Goal: Task Accomplishment & Management: Manage account settings

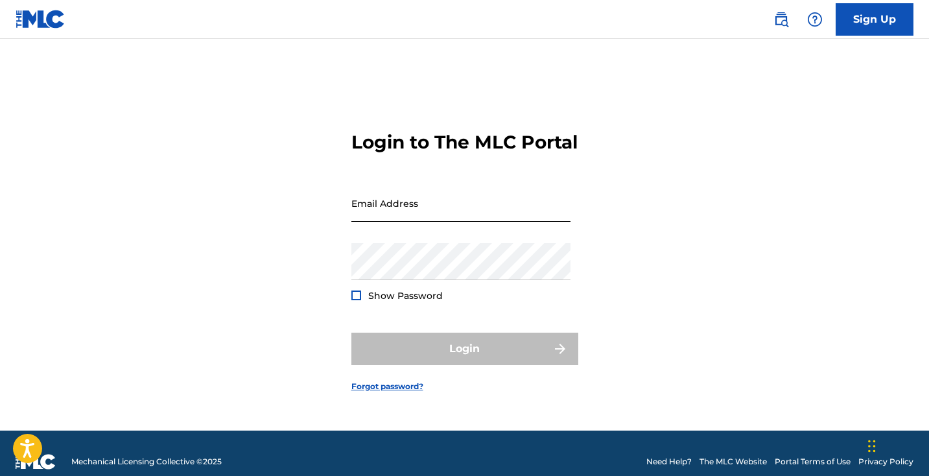
click at [398, 222] on input "Email Address" at bounding box center [460, 203] width 219 height 37
type input "[EMAIL_ADDRESS][DOMAIN_NAME]"
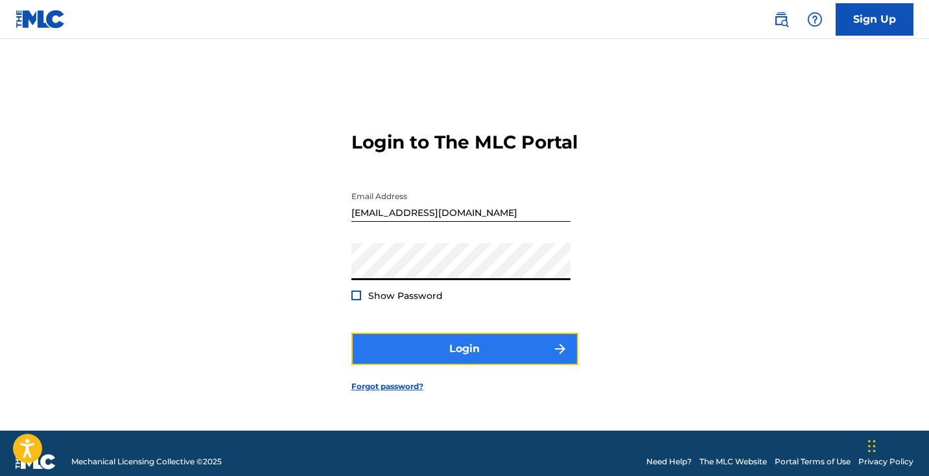
click at [483, 358] on button "Login" at bounding box center [464, 348] width 227 height 32
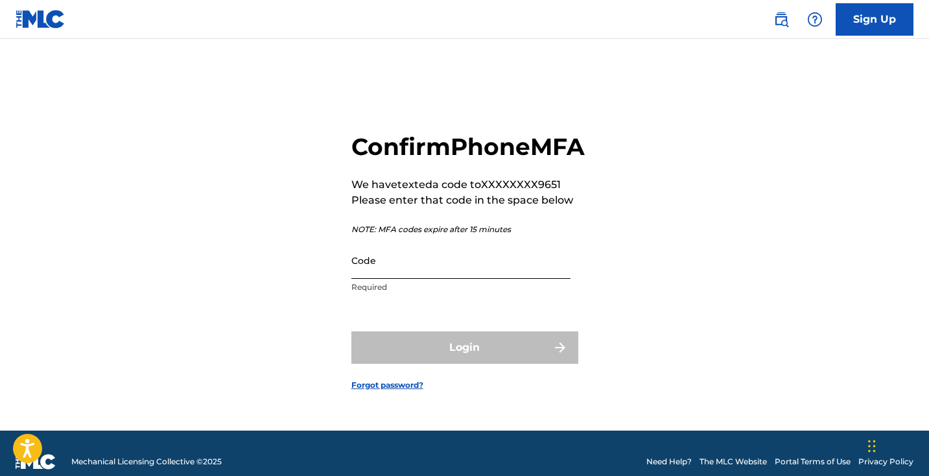
click at [383, 262] on input "Code" at bounding box center [460, 260] width 219 height 37
paste input "423795"
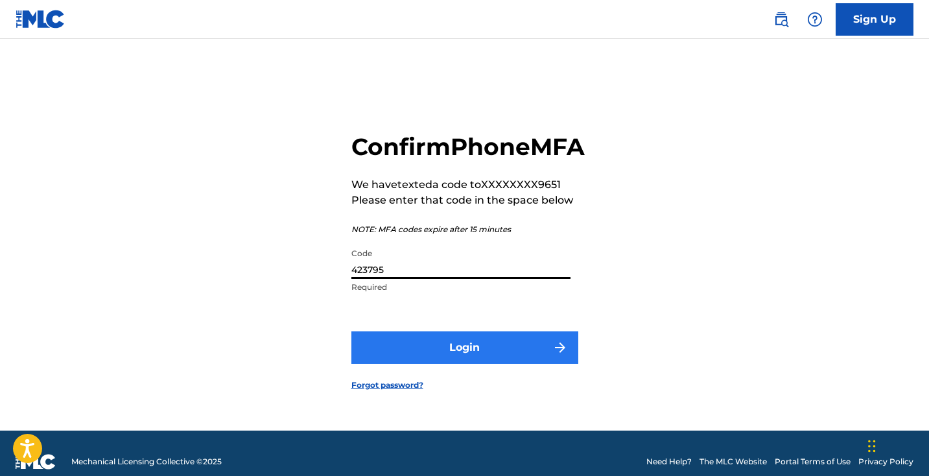
type input "423795"
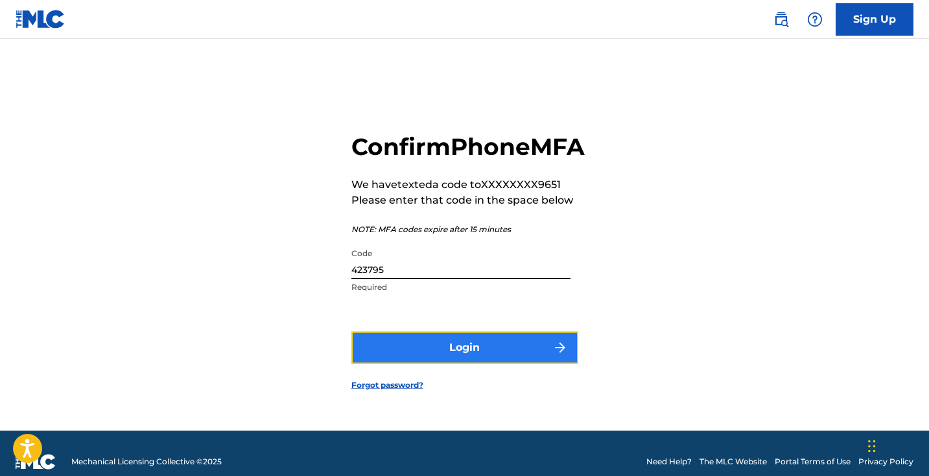
click at [448, 364] on button "Login" at bounding box center [464, 347] width 227 height 32
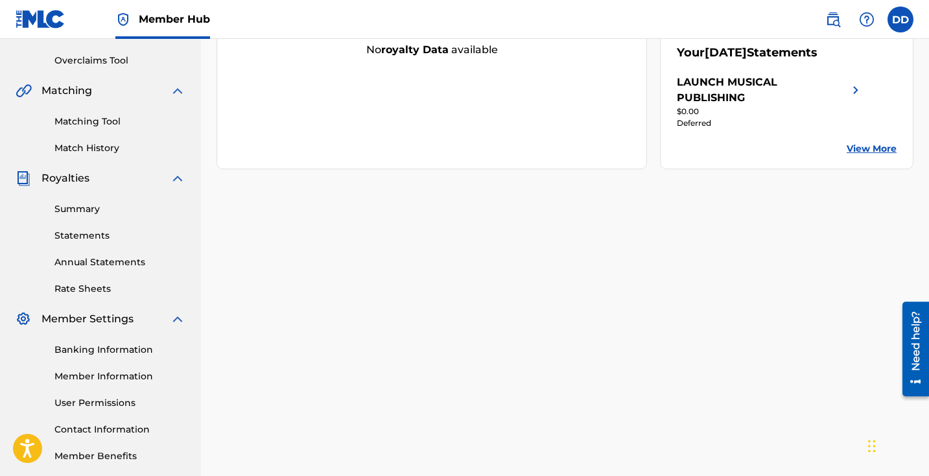
scroll to position [328, 0]
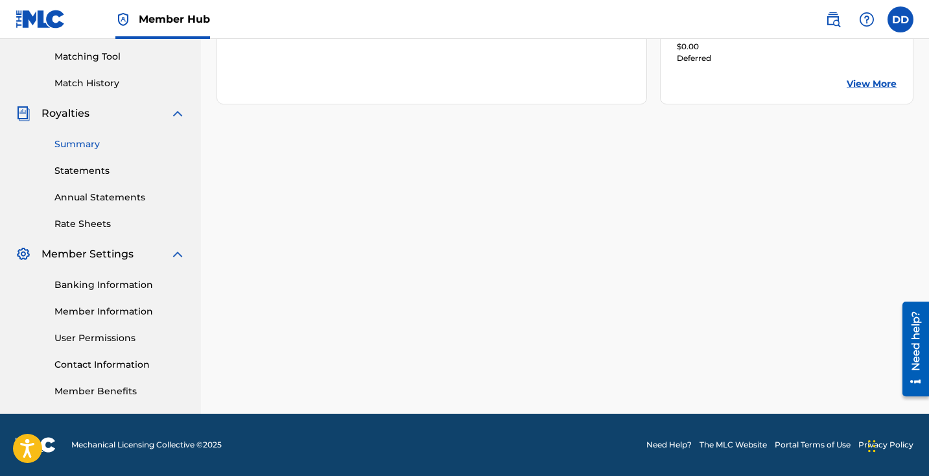
click at [81, 147] on link "Summary" at bounding box center [119, 144] width 131 height 14
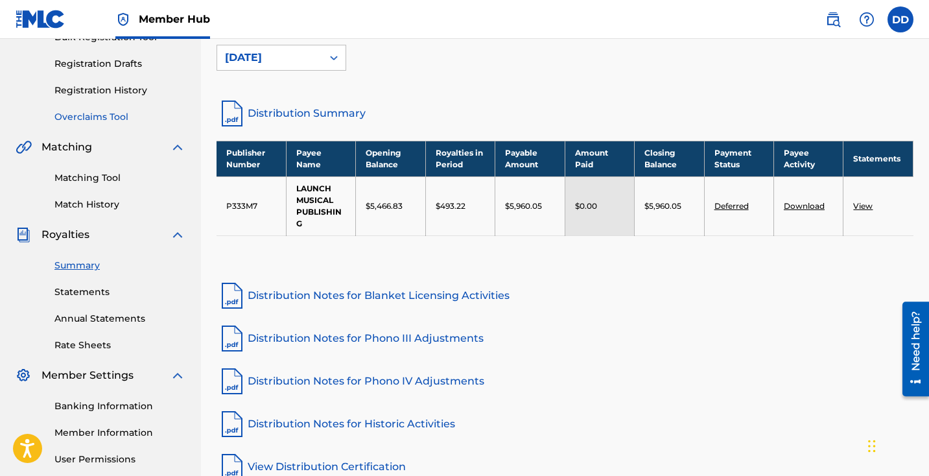
scroll to position [217, 0]
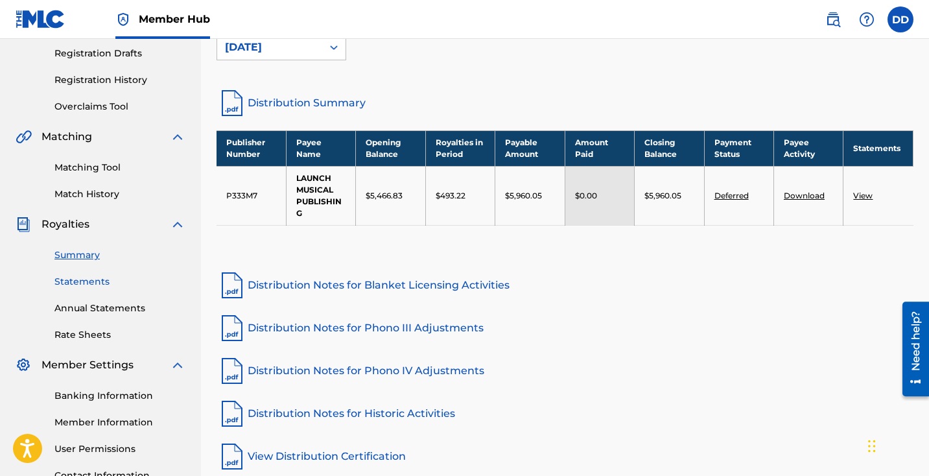
click at [85, 287] on link "Statements" at bounding box center [119, 282] width 131 height 14
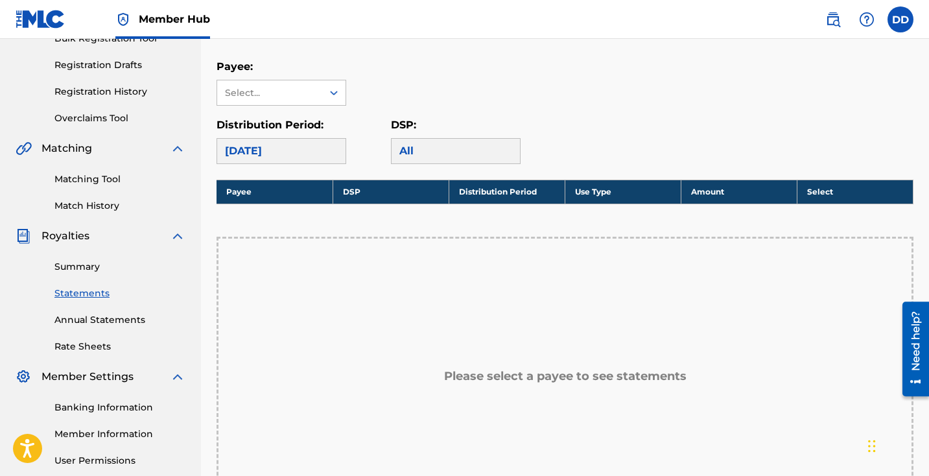
scroll to position [211, 0]
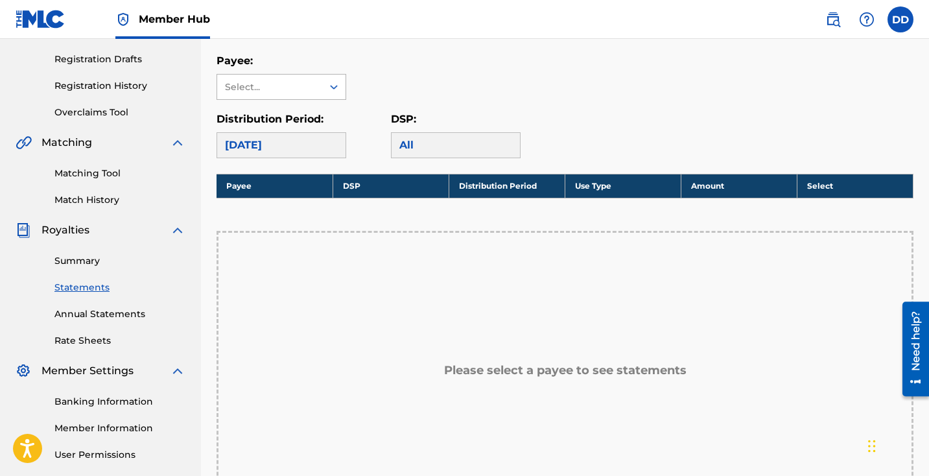
click at [316, 85] on div "Select..." at bounding box center [269, 87] width 105 height 25
click at [307, 119] on div "LAUNCH MUSICAL PUBLISHING" at bounding box center [281, 124] width 128 height 48
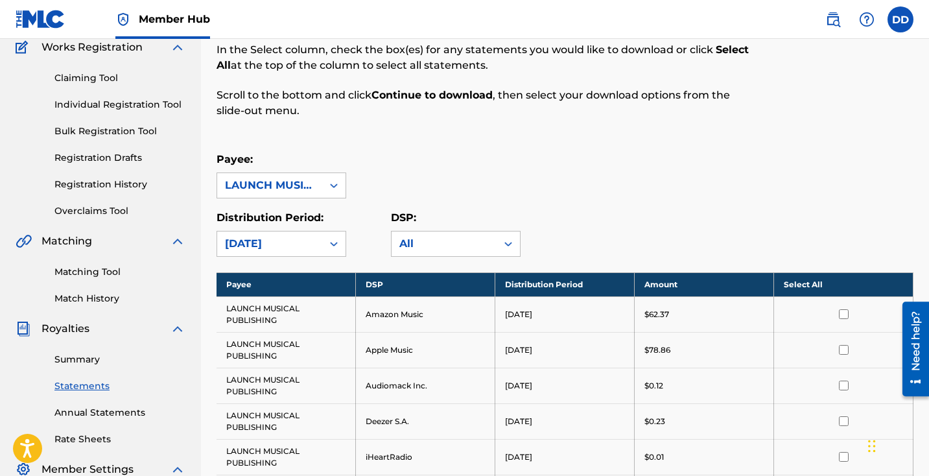
scroll to position [125, 0]
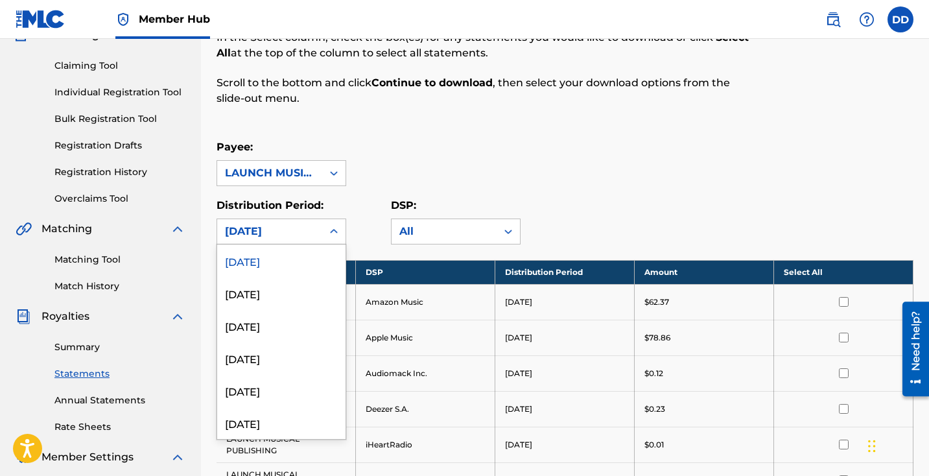
click at [281, 233] on div "[DATE]" at bounding box center [269, 232] width 89 height 16
click at [283, 327] on div "[DATE]" at bounding box center [281, 325] width 128 height 32
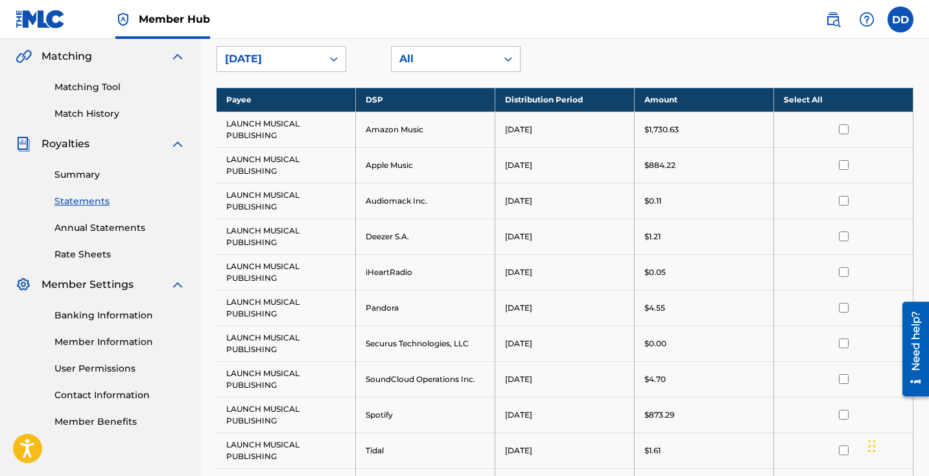
scroll to position [296, 0]
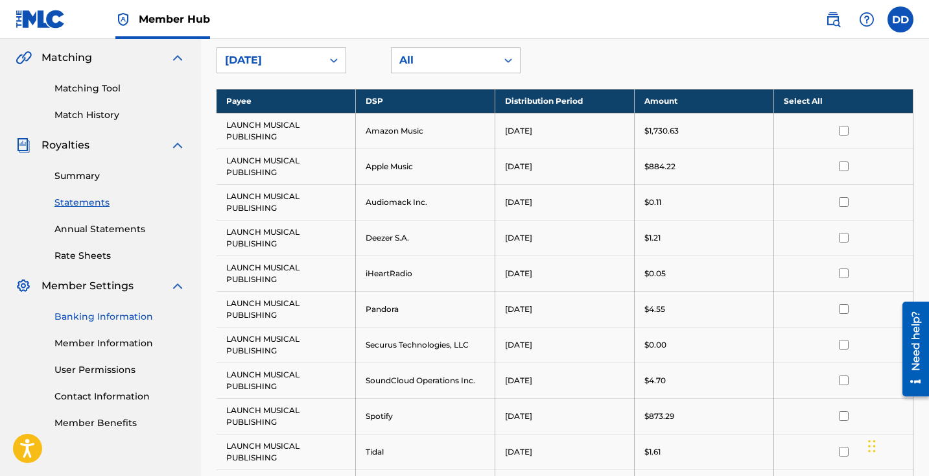
click at [115, 310] on link "Banking Information" at bounding box center [119, 317] width 131 height 14
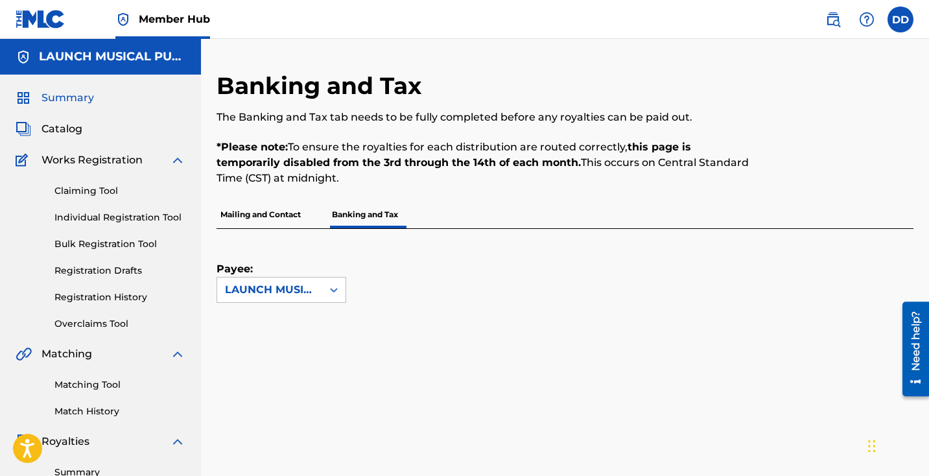
click at [67, 96] on span "Summary" at bounding box center [67, 98] width 52 height 16
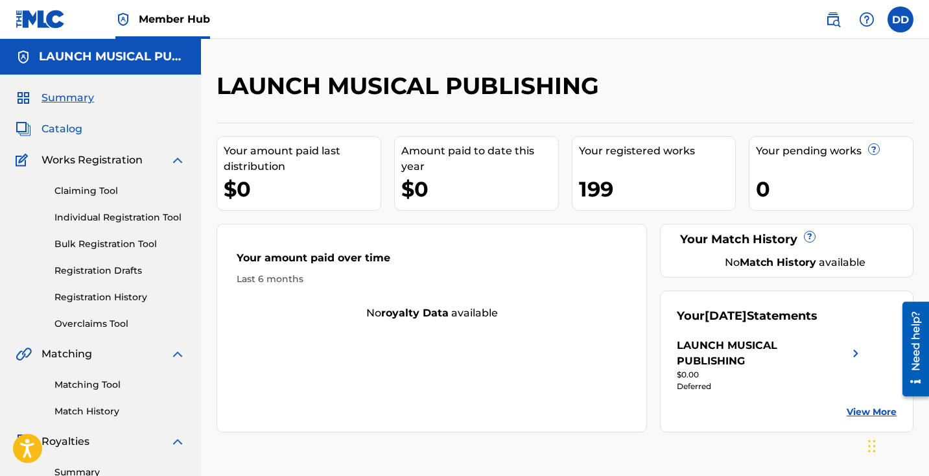
click at [67, 130] on span "Catalog" at bounding box center [61, 129] width 41 height 16
